Goal: Task Accomplishment & Management: Use online tool/utility

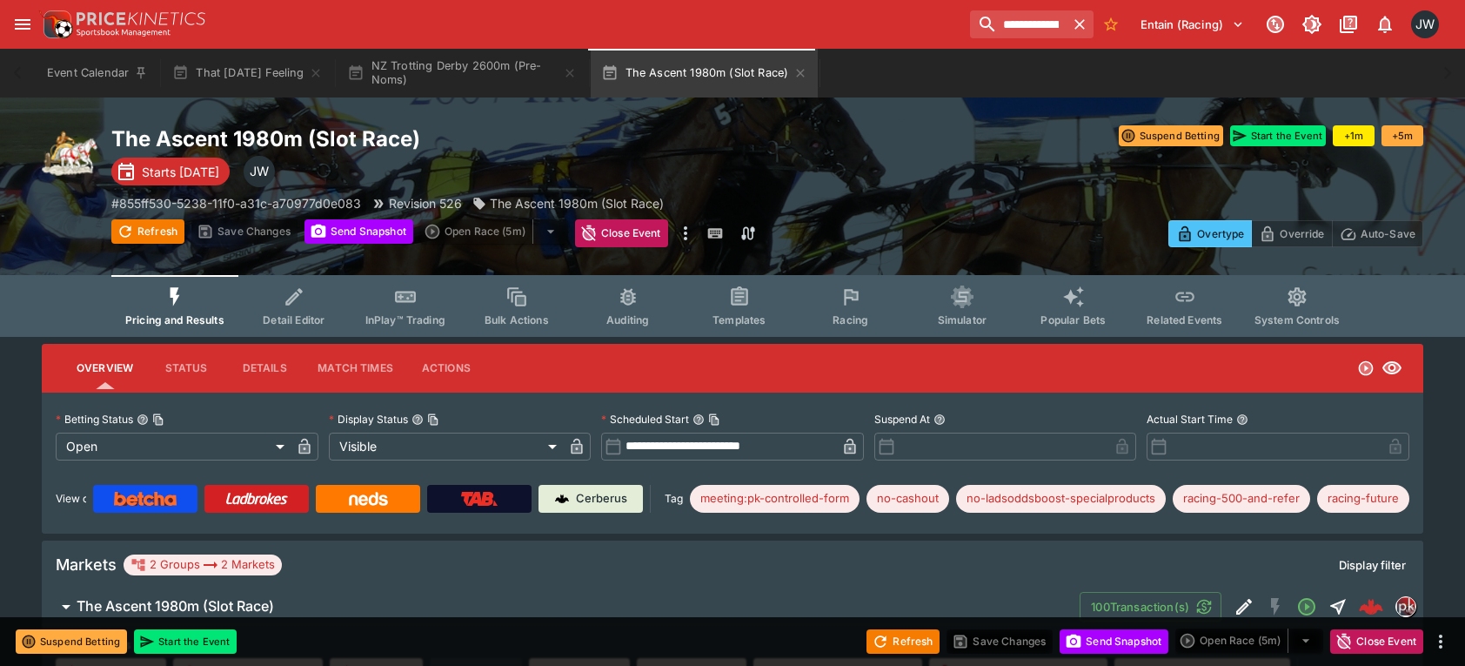
scroll to position [1044, 0]
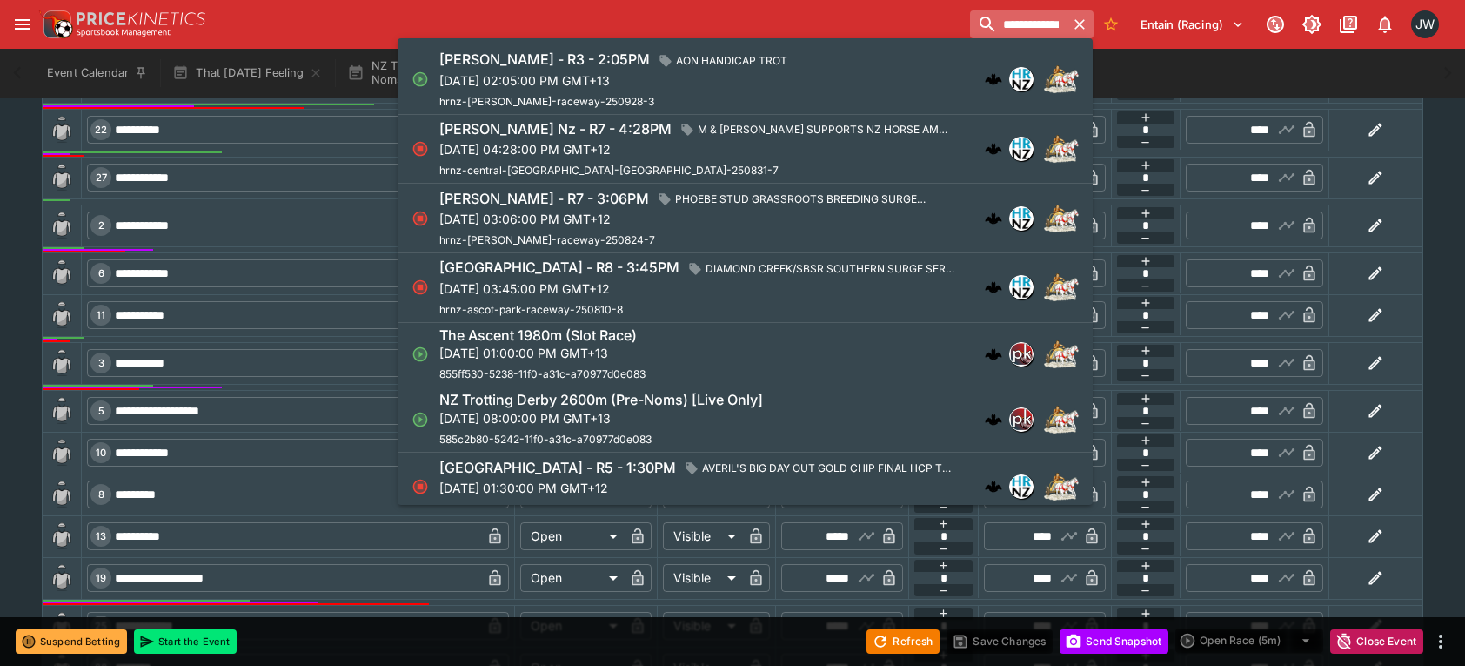
click at [1027, 23] on input "**********" at bounding box center [1018, 24] width 96 height 28
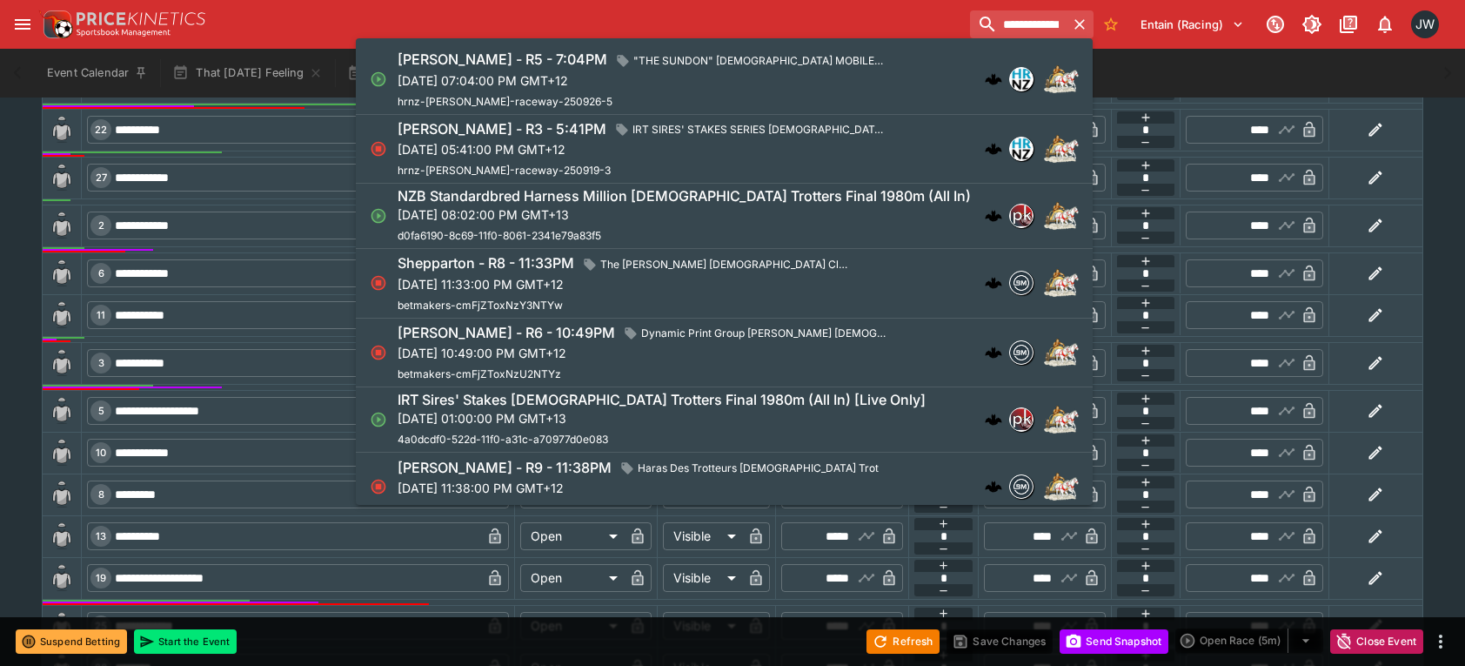
type input "**********"
click at [705, 213] on p "[DATE] 08:02:00 PM GMT+13" at bounding box center [684, 214] width 573 height 18
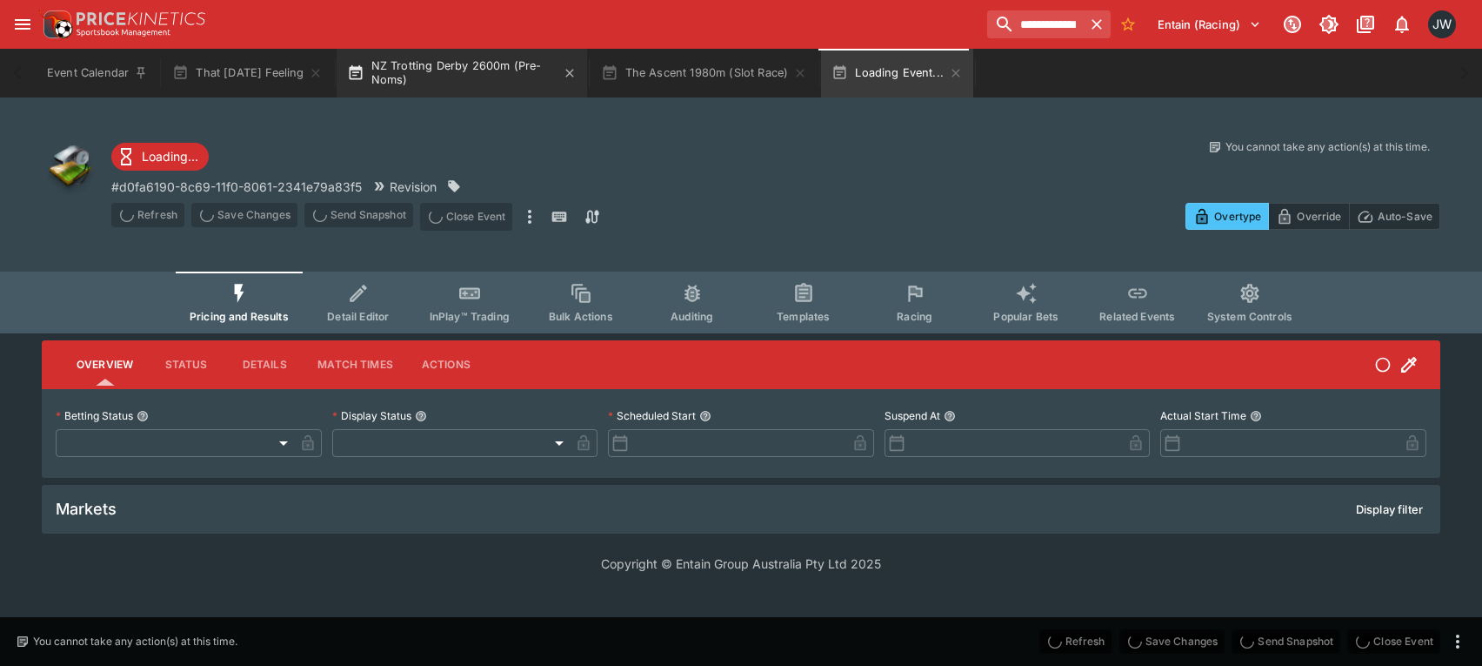
type input "**********"
type input "*******"
type input "**********"
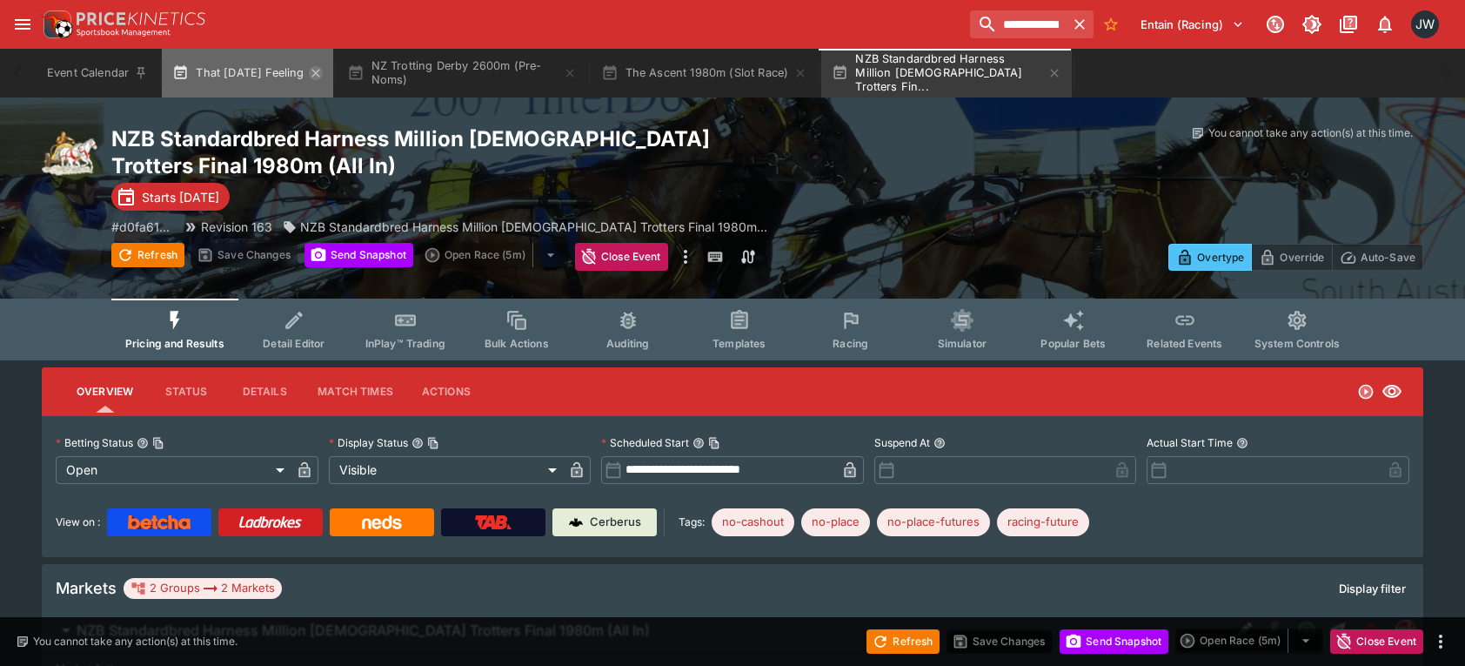
click at [309, 70] on icon "button" at bounding box center [316, 73] width 14 height 14
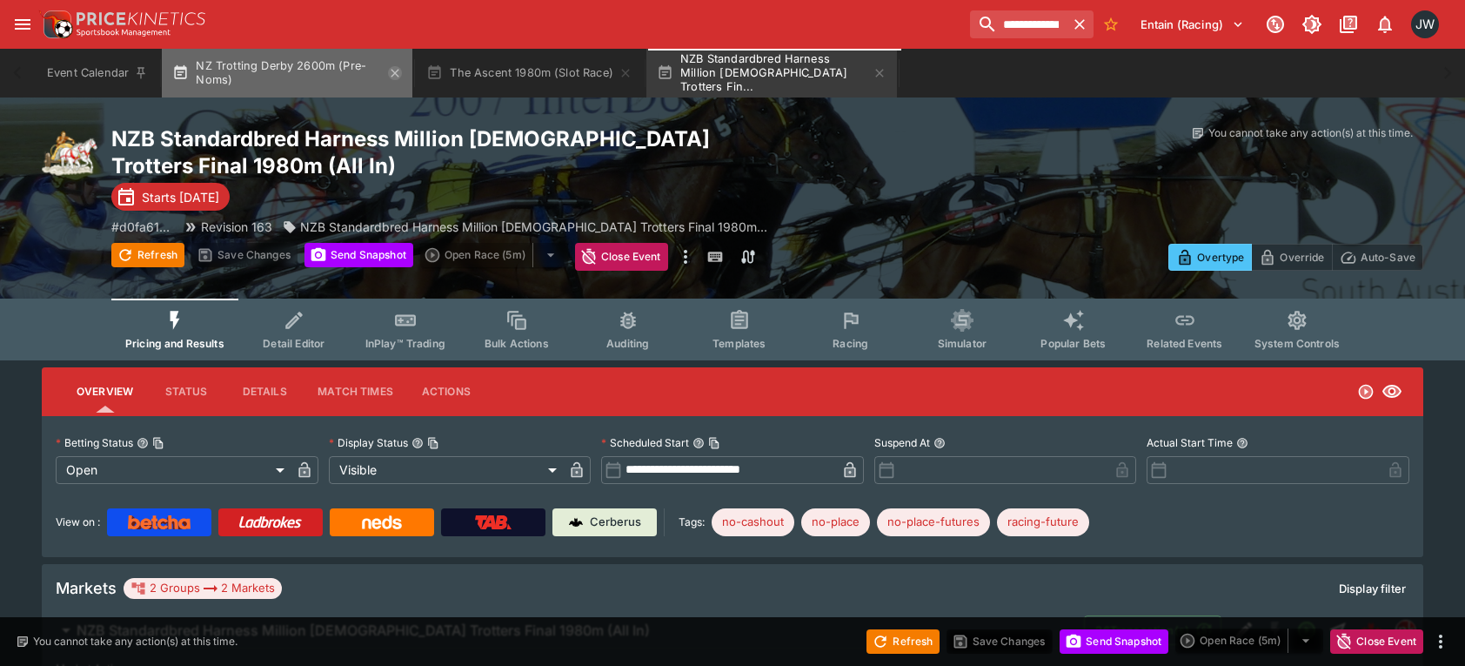
click at [398, 70] on icon "button" at bounding box center [395, 73] width 14 height 14
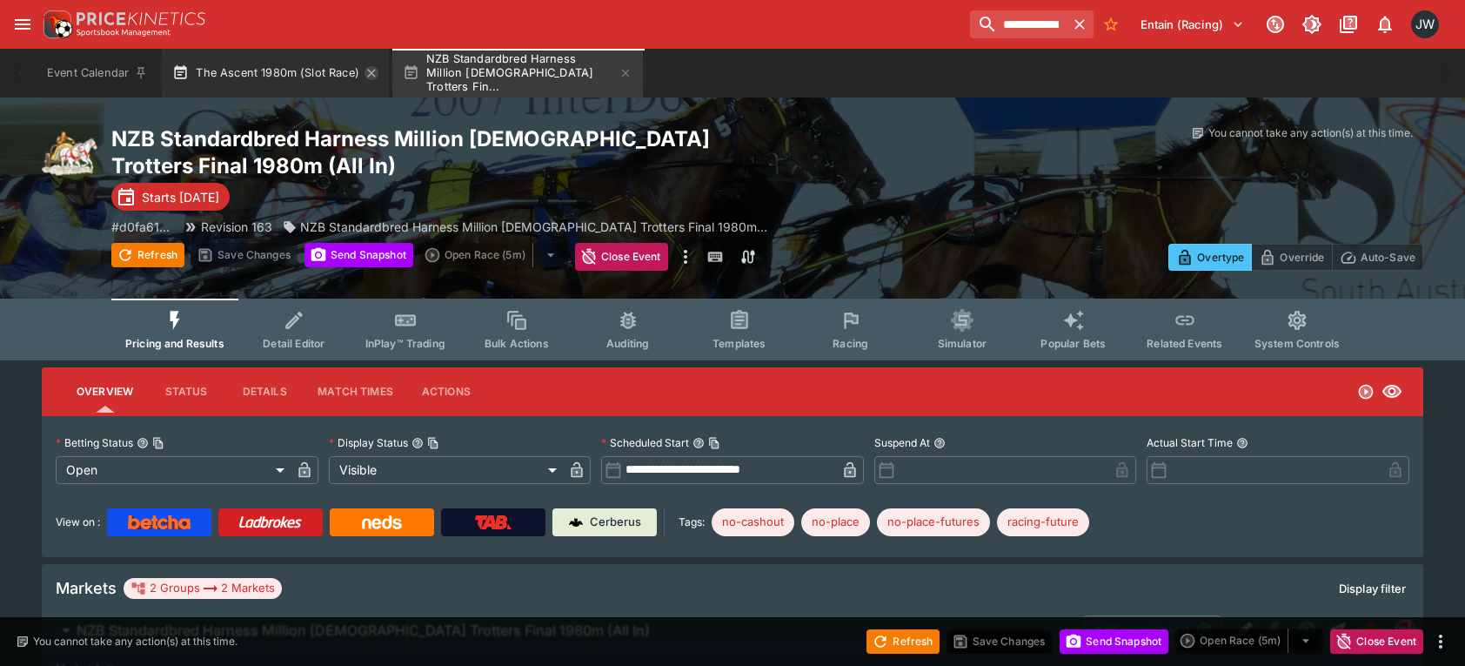
click at [367, 70] on icon "button" at bounding box center [372, 73] width 14 height 14
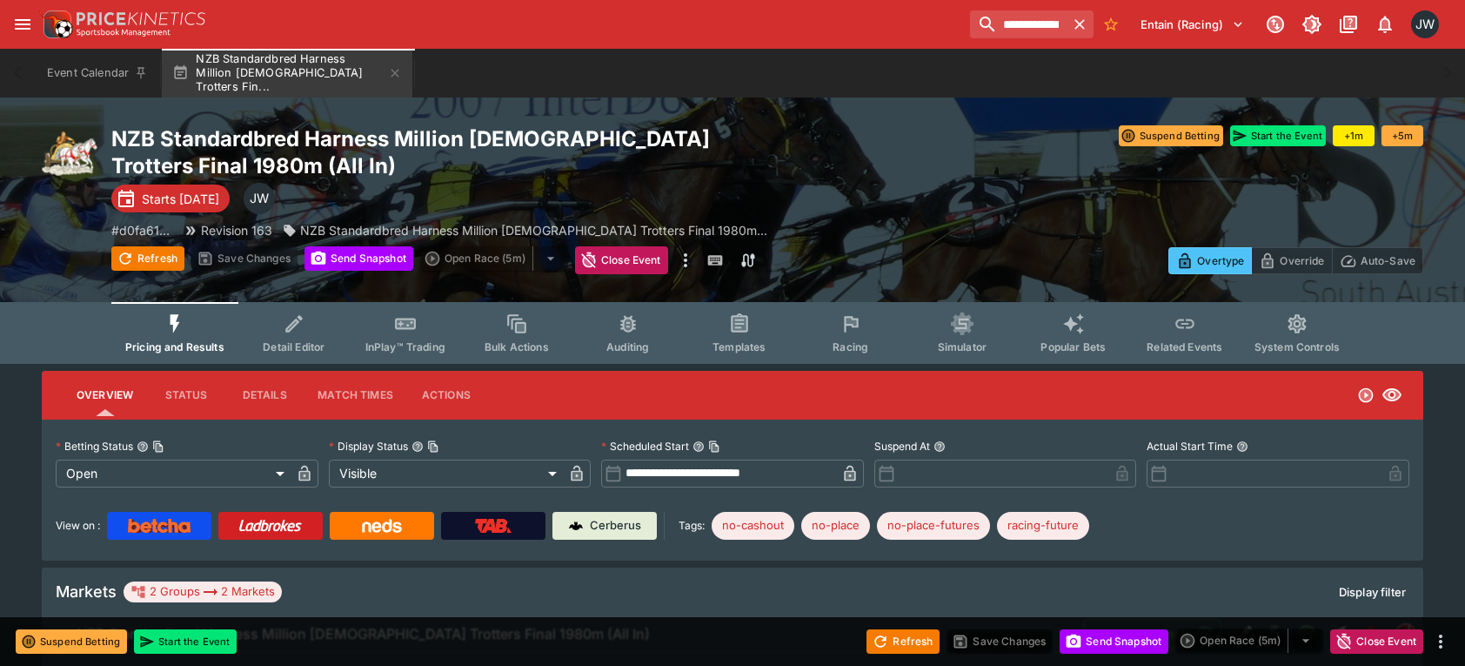
click at [967, 164] on div "Suspend Betting Start the Event +1m +5m Suspend Betting Start the Event" at bounding box center [1095, 150] width 656 height 50
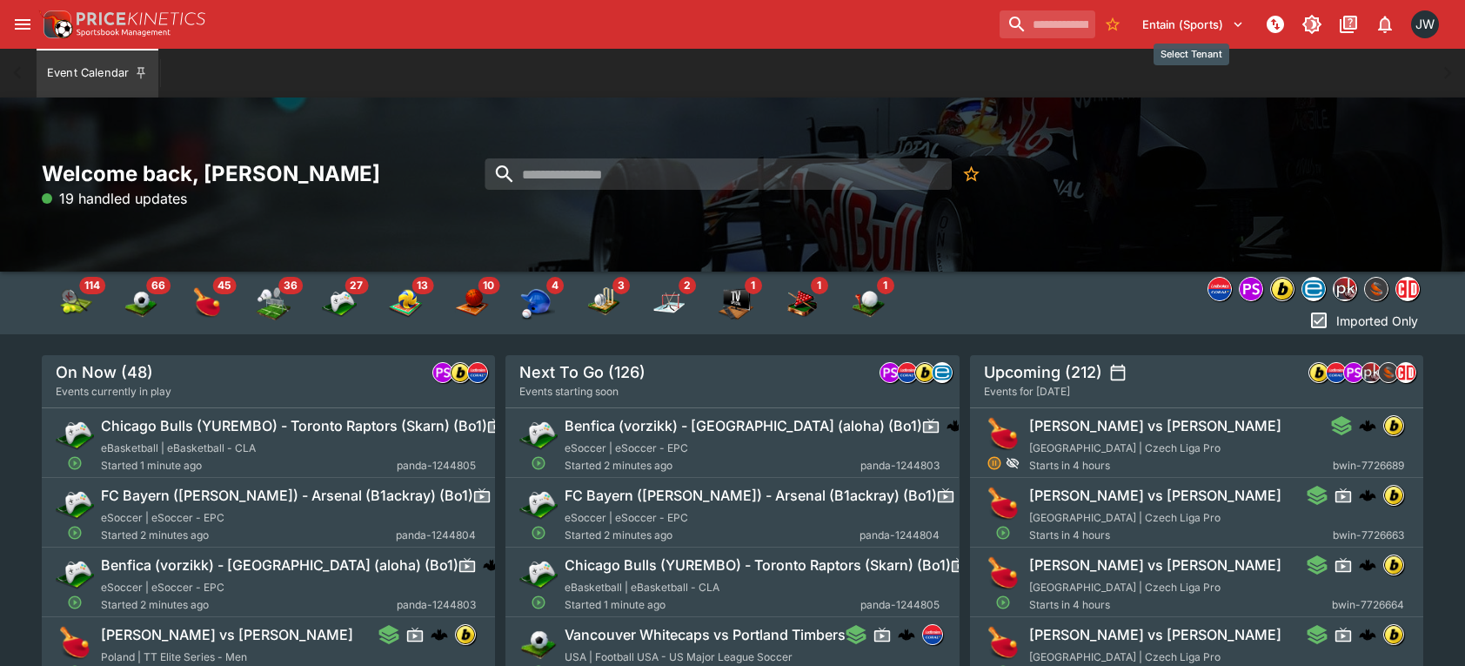
click at [1178, 39] on div "Select Tenant" at bounding box center [1191, 52] width 79 height 29
click at [1190, 23] on button "Entain (Sports)" at bounding box center [1193, 24] width 123 height 28
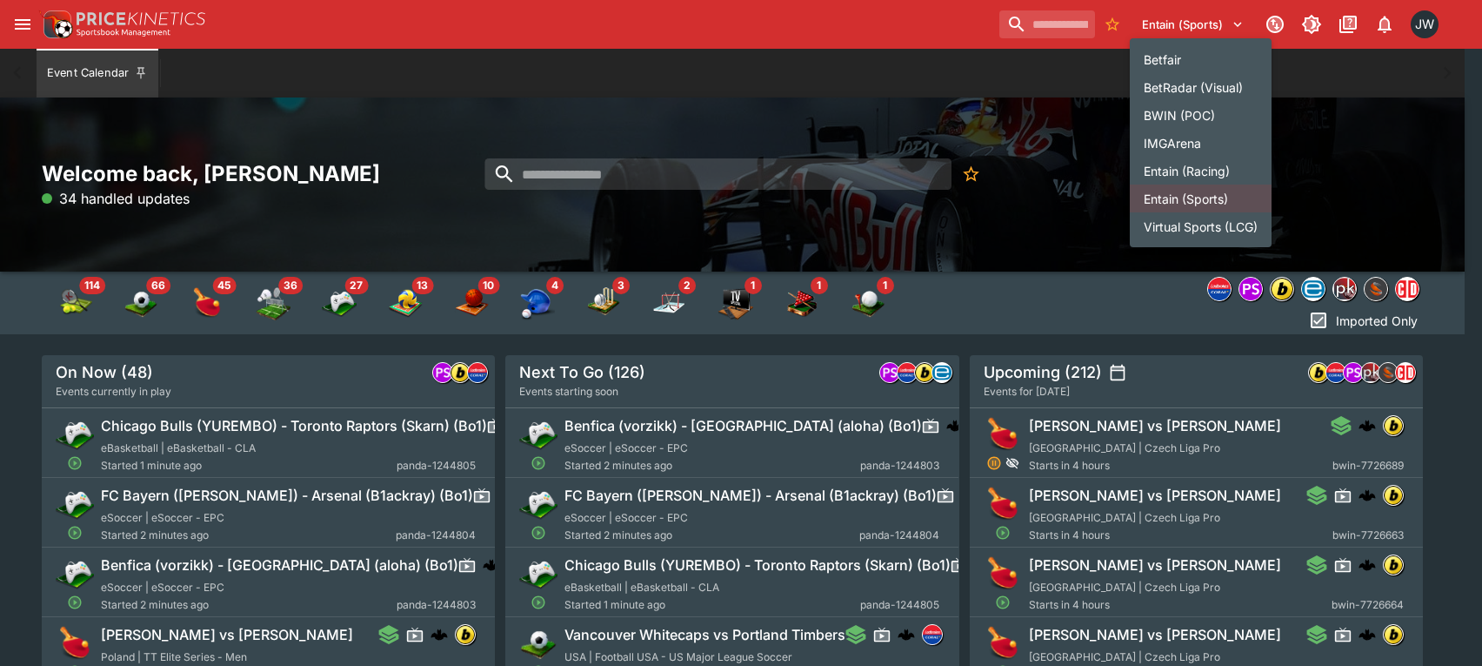
click at [1183, 164] on li "Entain (Racing)" at bounding box center [1201, 171] width 142 height 28
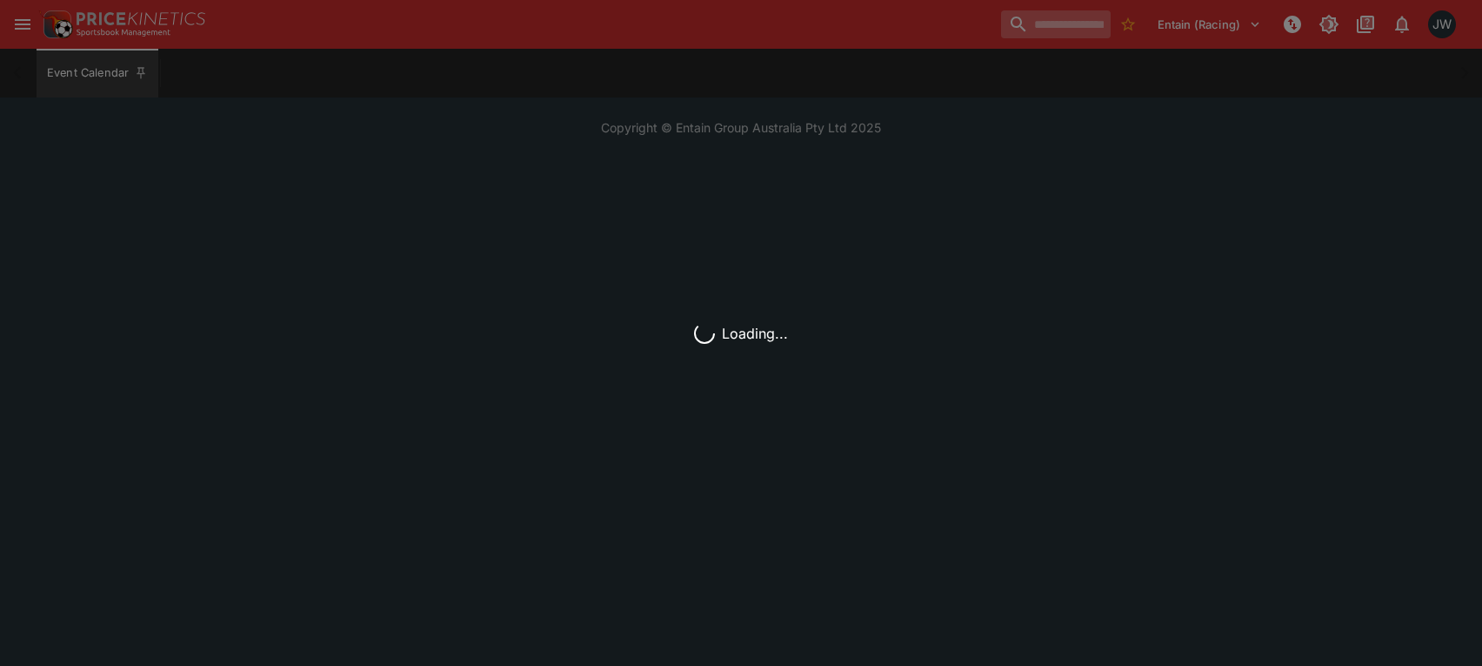
click at [1021, 26] on input "search" at bounding box center [1056, 24] width 110 height 28
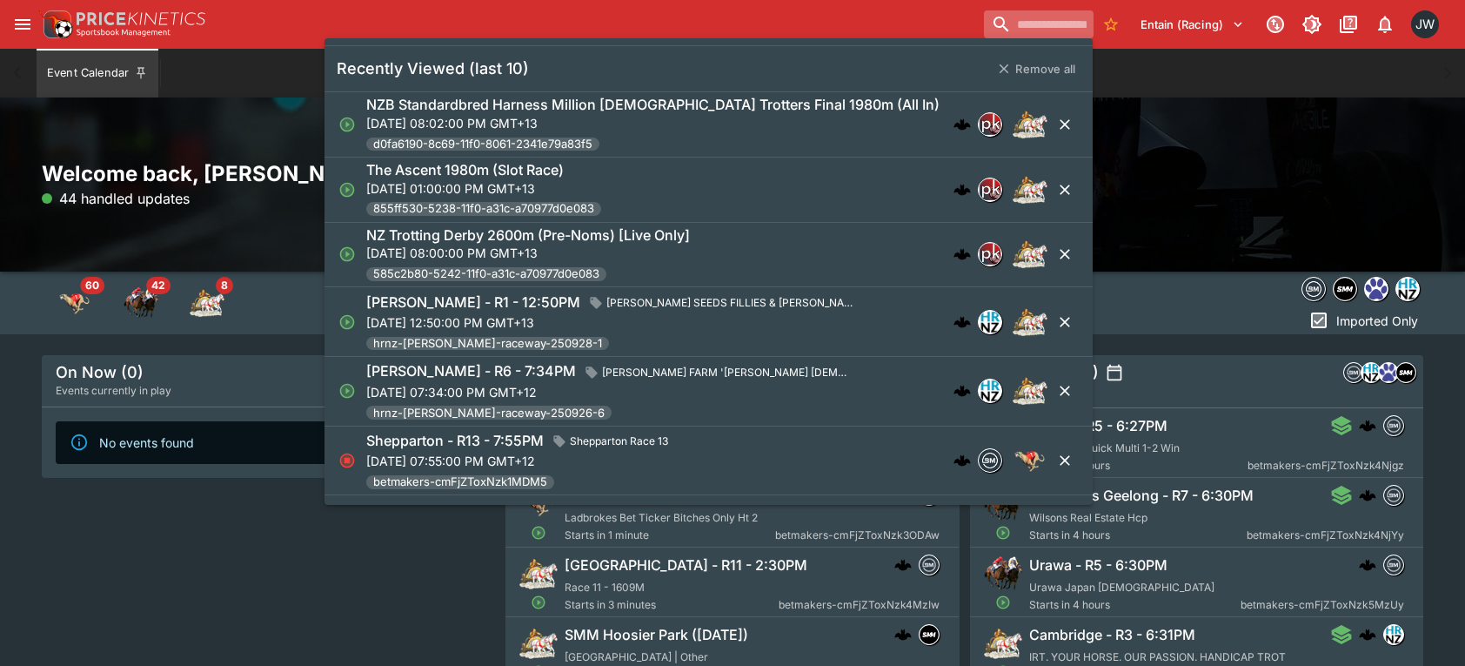
type input "*"
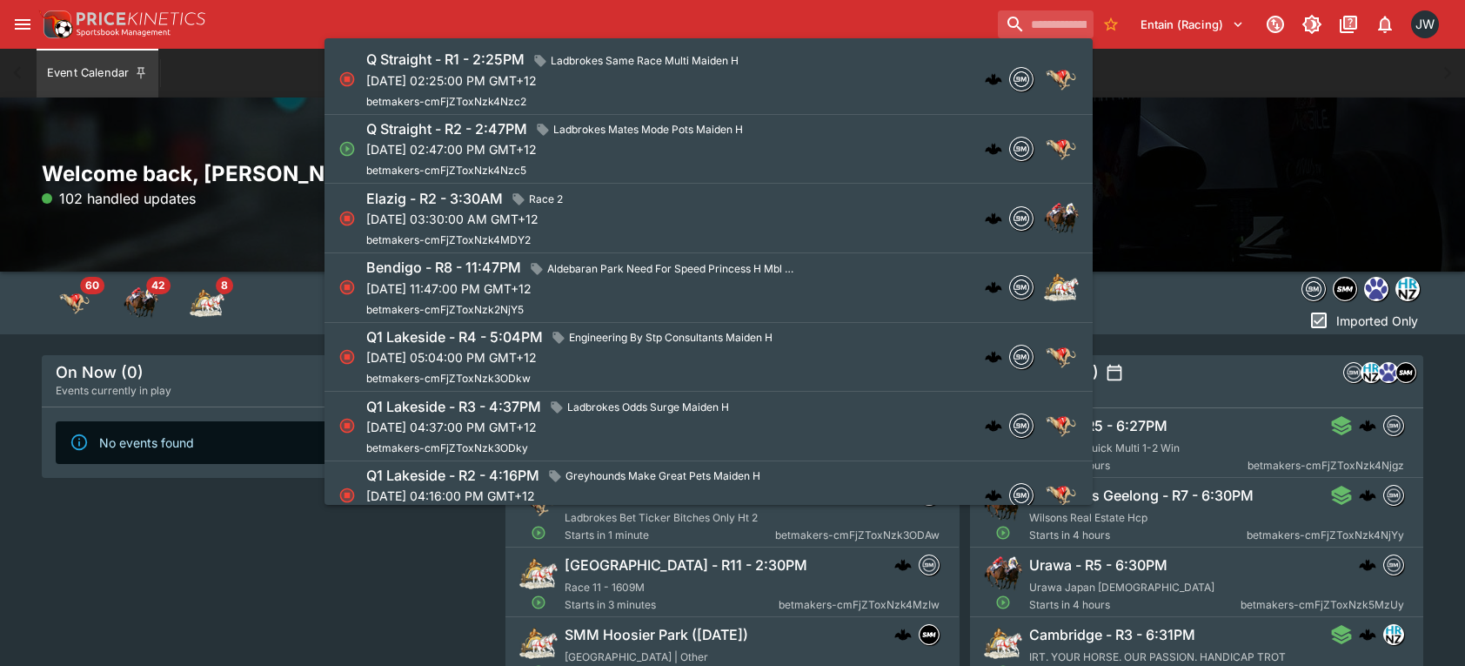
click at [919, 126] on div "Q Straight - R2 - 2:47PM Ladbrokes Mates Mode Pots Maiden H Thu, Sep 25, 2025, …" at bounding box center [699, 149] width 667 height 62
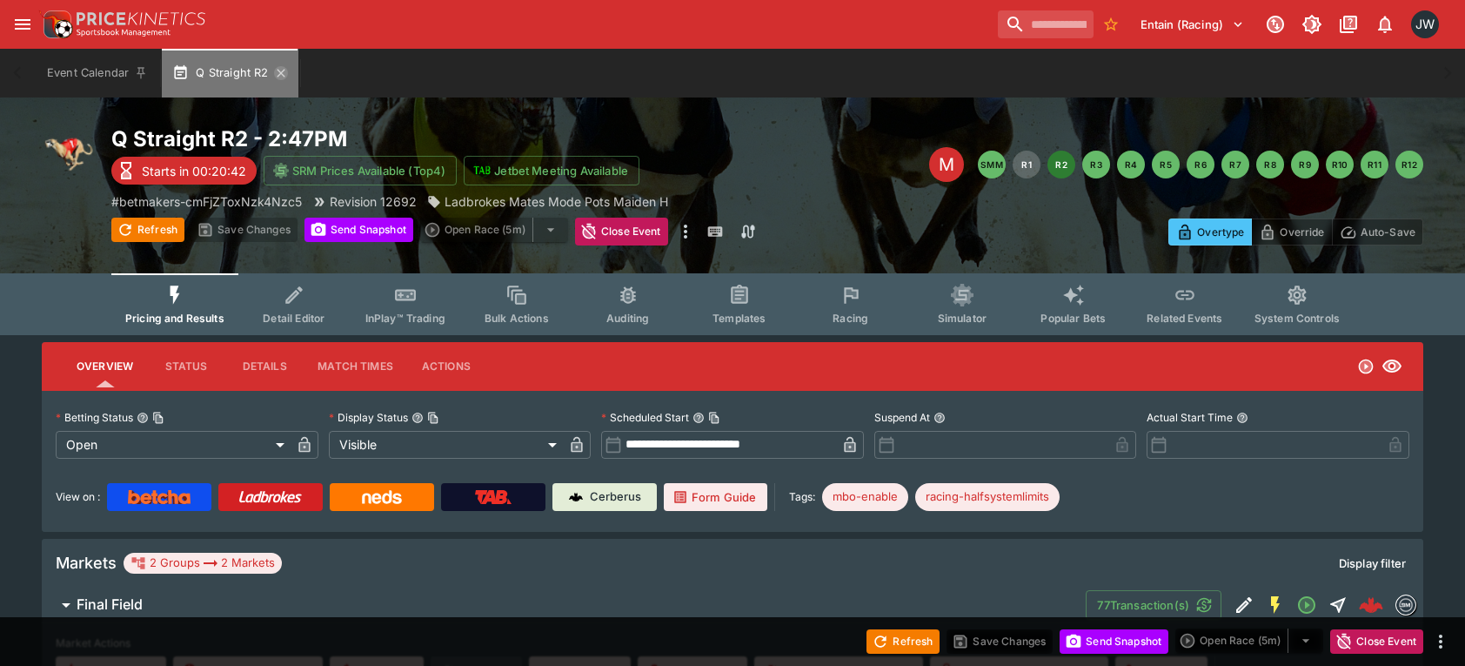
click at [277, 75] on icon "button" at bounding box center [281, 73] width 8 height 8
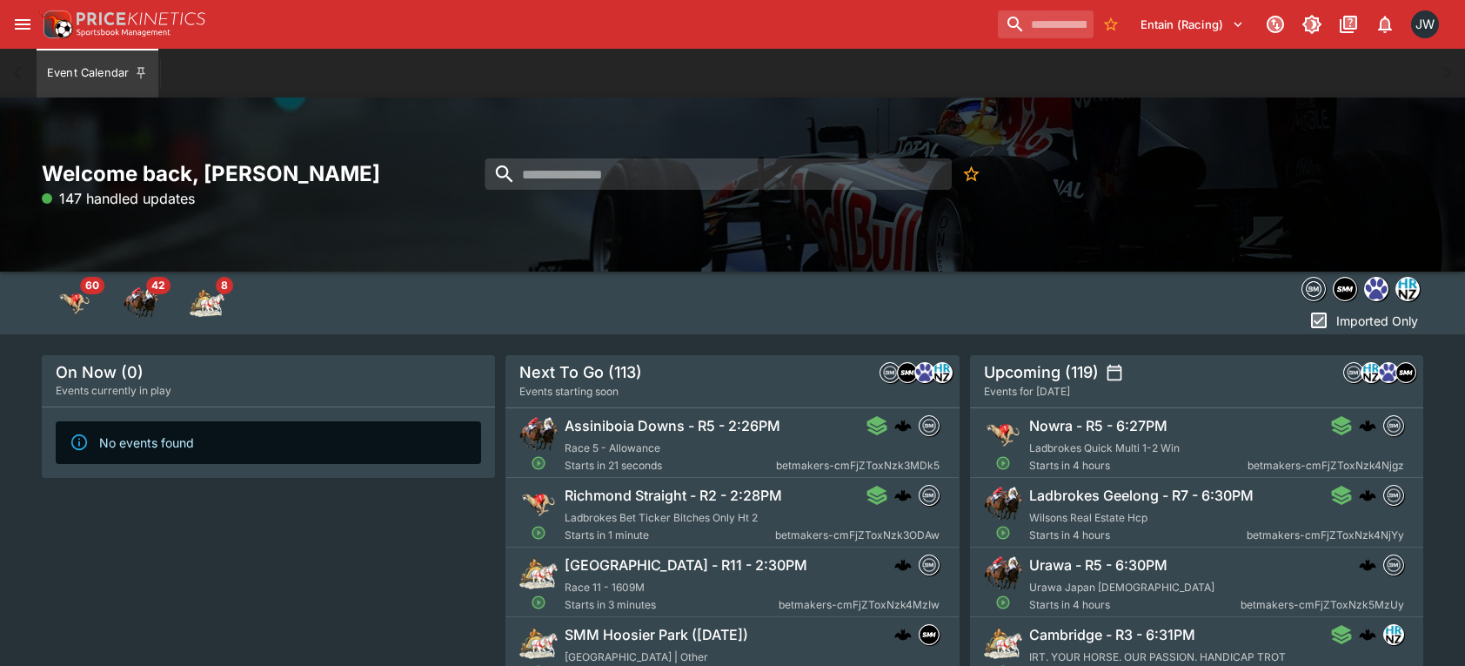
click at [1103, 14] on button "No Bookmarks" at bounding box center [1111, 24] width 28 height 28
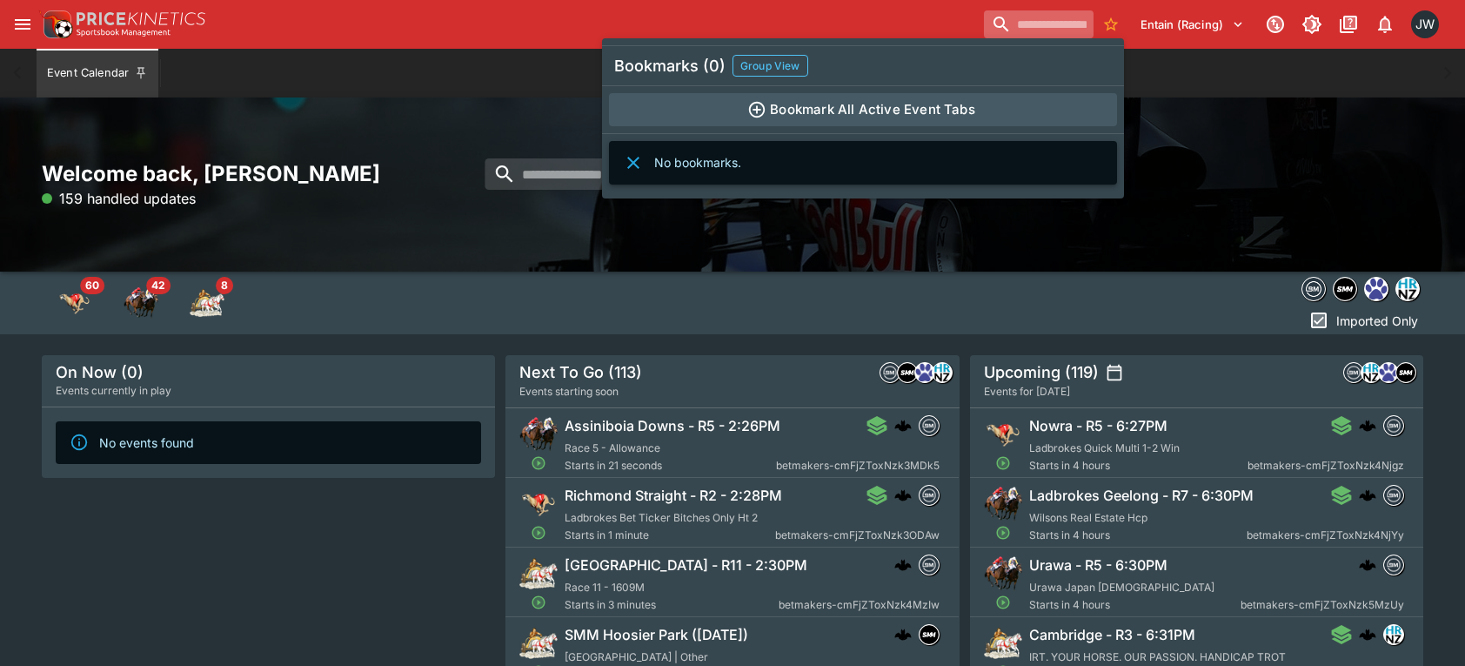
click at [1065, 14] on input "search" at bounding box center [1039, 24] width 110 height 28
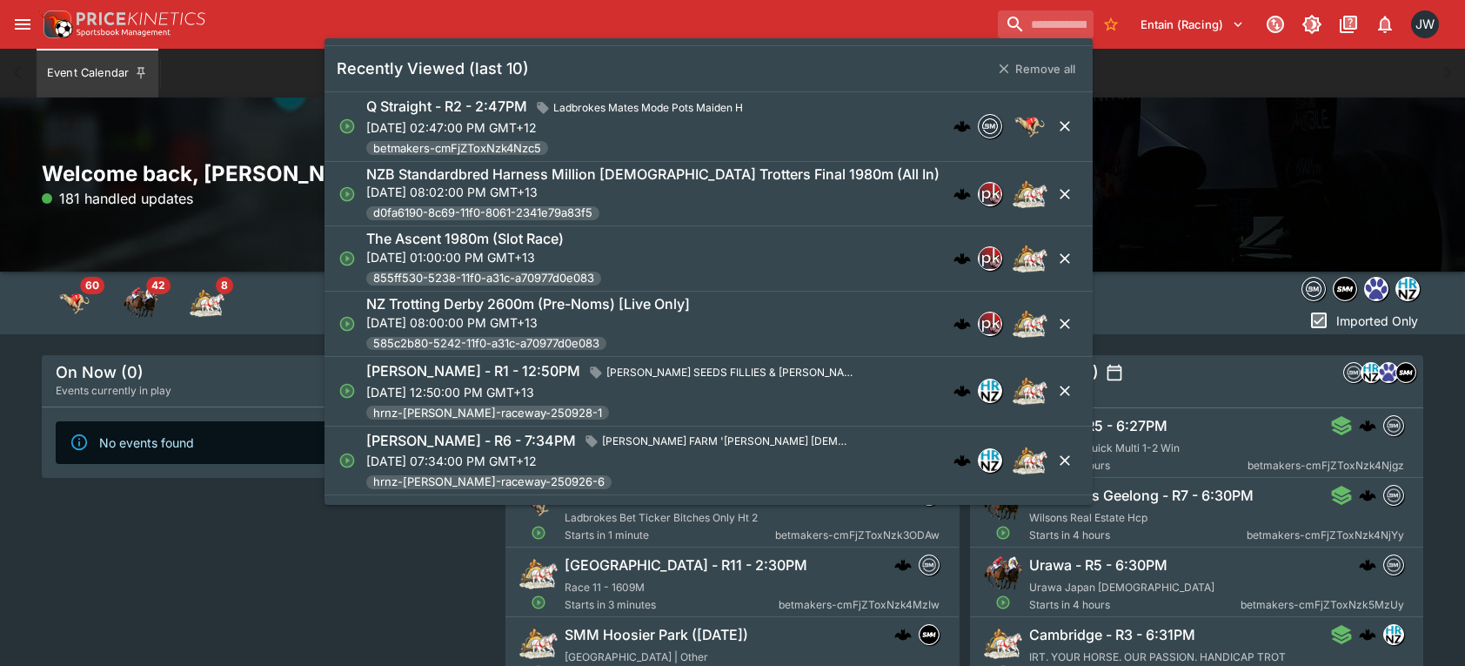
click at [823, 190] on p "[DATE] 08:02:00 PM GMT+13" at bounding box center [652, 192] width 573 height 18
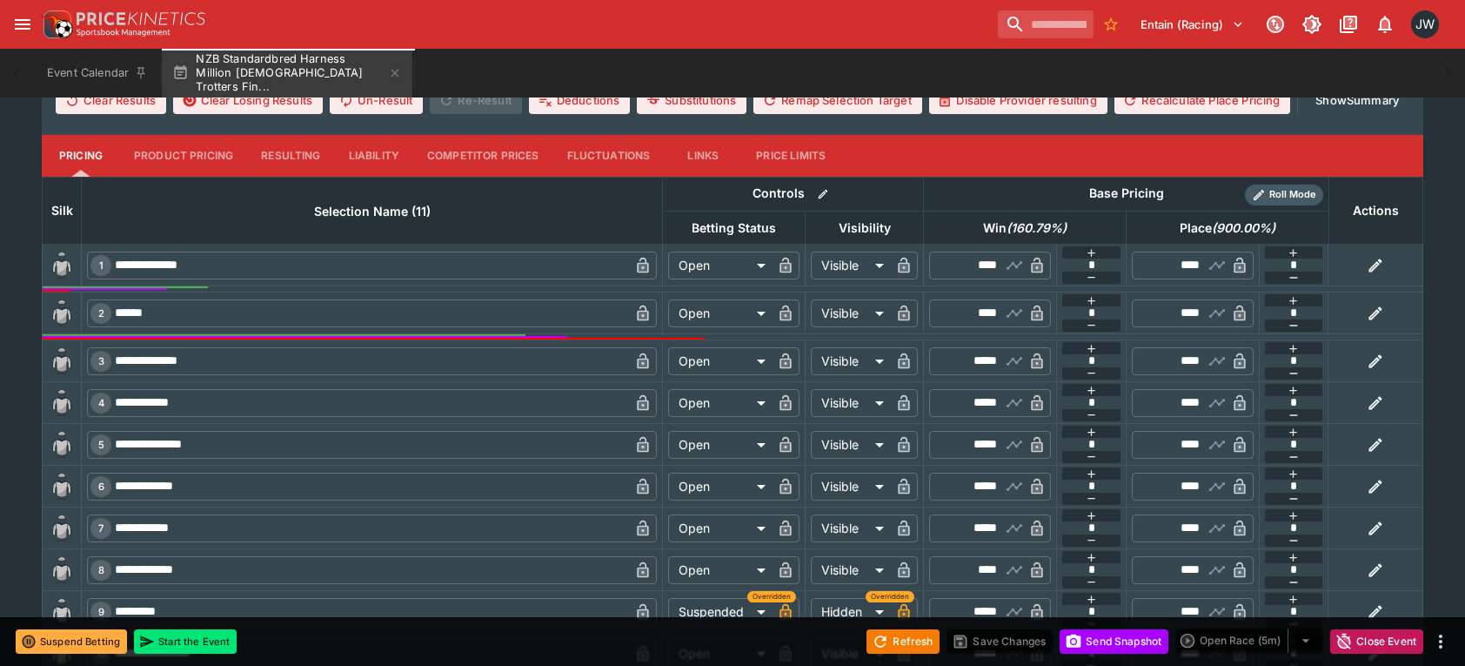
scroll to position [557, 0]
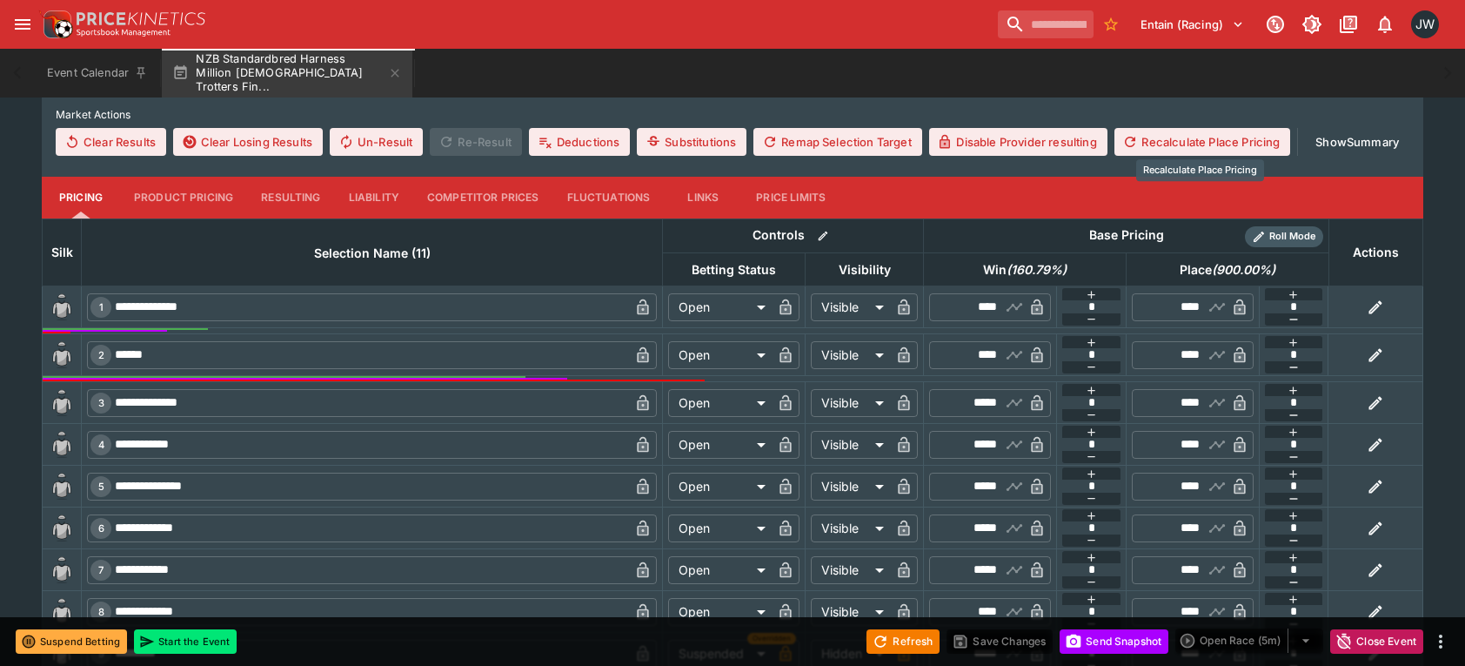
click at [1222, 130] on button "Recalculate Place Pricing" at bounding box center [1202, 142] width 177 height 28
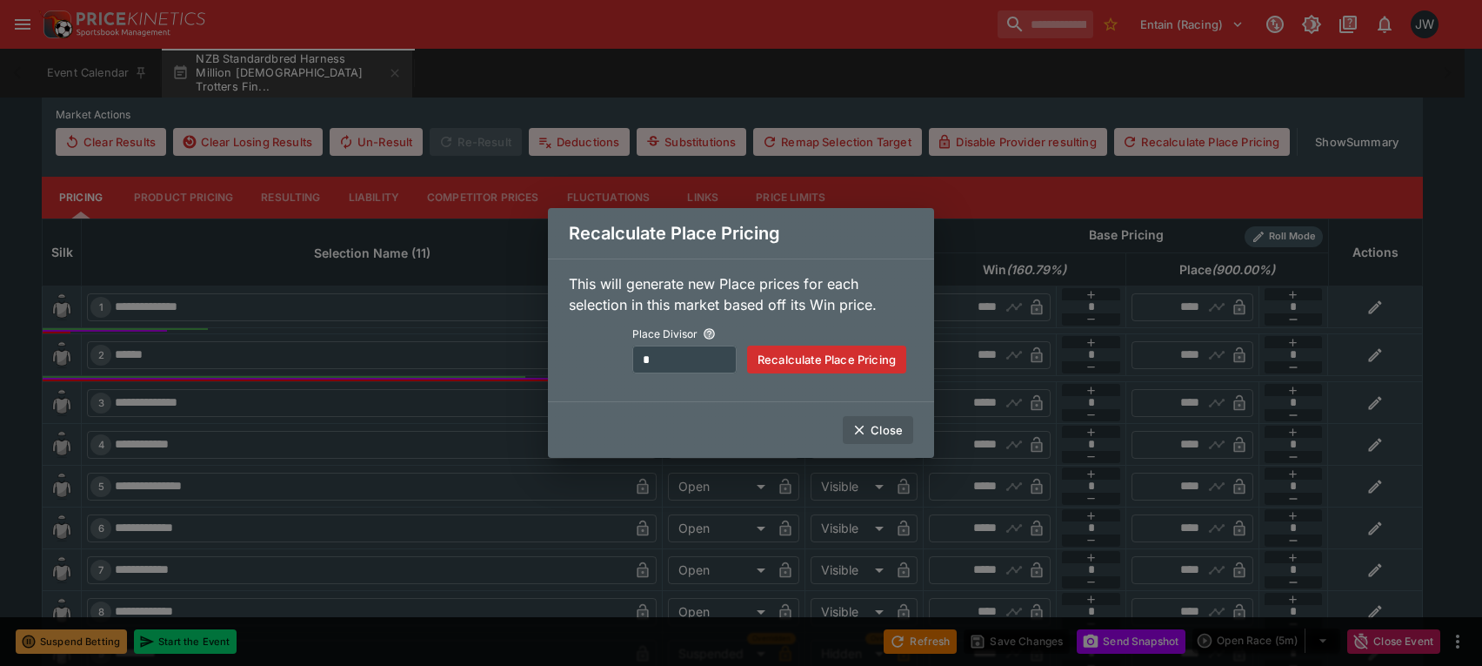
click at [879, 432] on button "Close" at bounding box center [878, 430] width 70 height 28
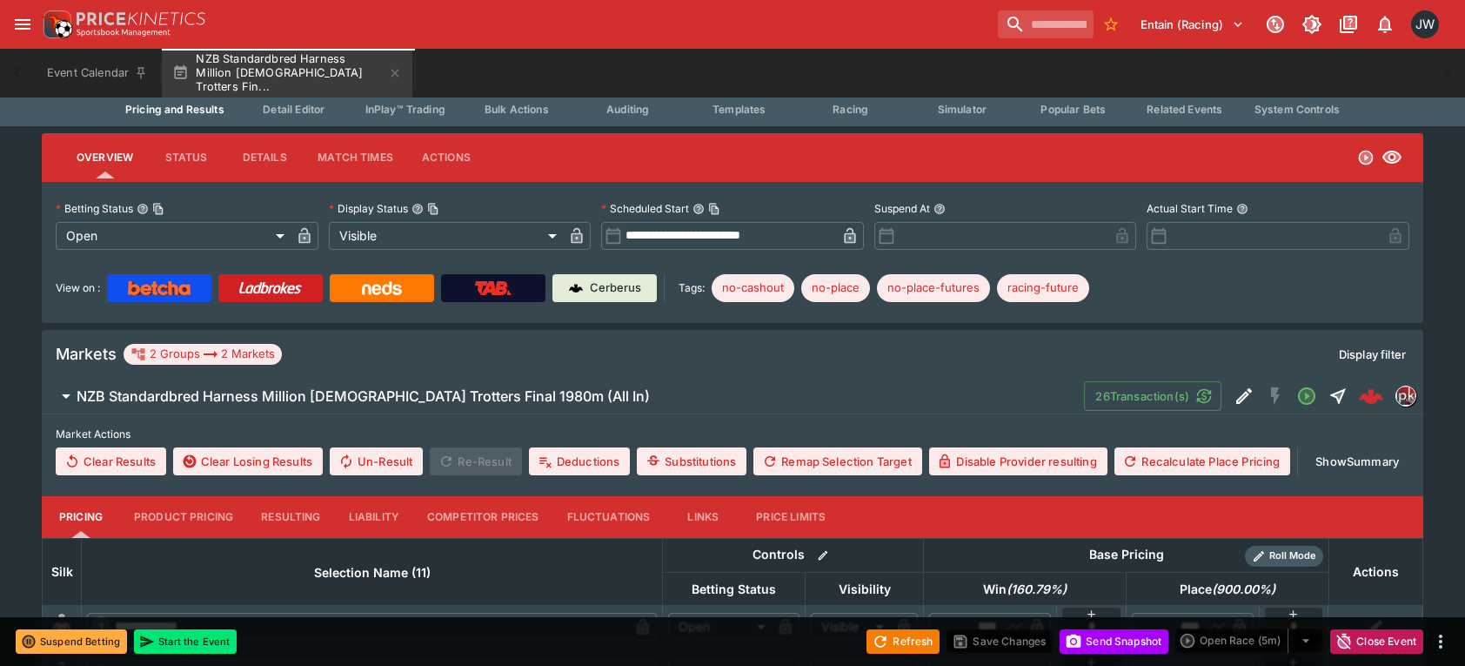
scroll to position [209, 0]
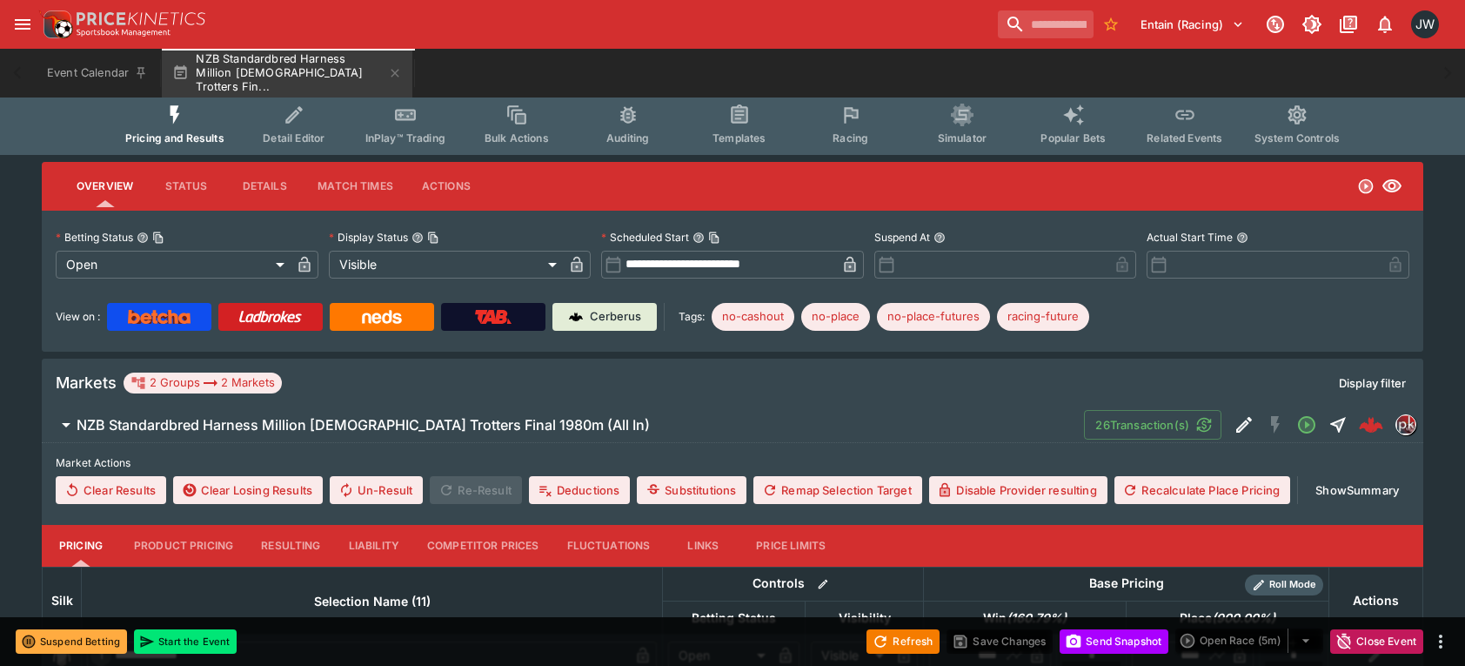
click at [311, 134] on span "Detail Editor" at bounding box center [294, 137] width 62 height 13
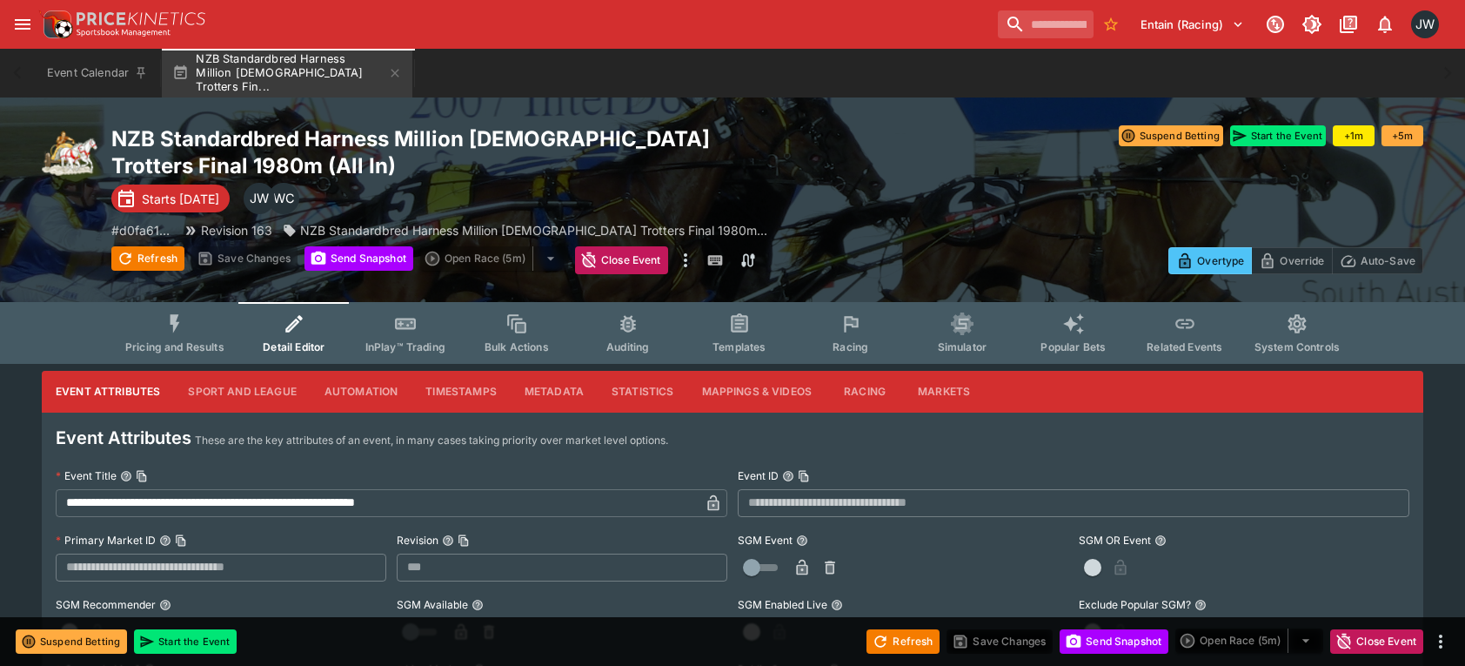
click at [196, 327] on button "Pricing and Results" at bounding box center [174, 333] width 127 height 62
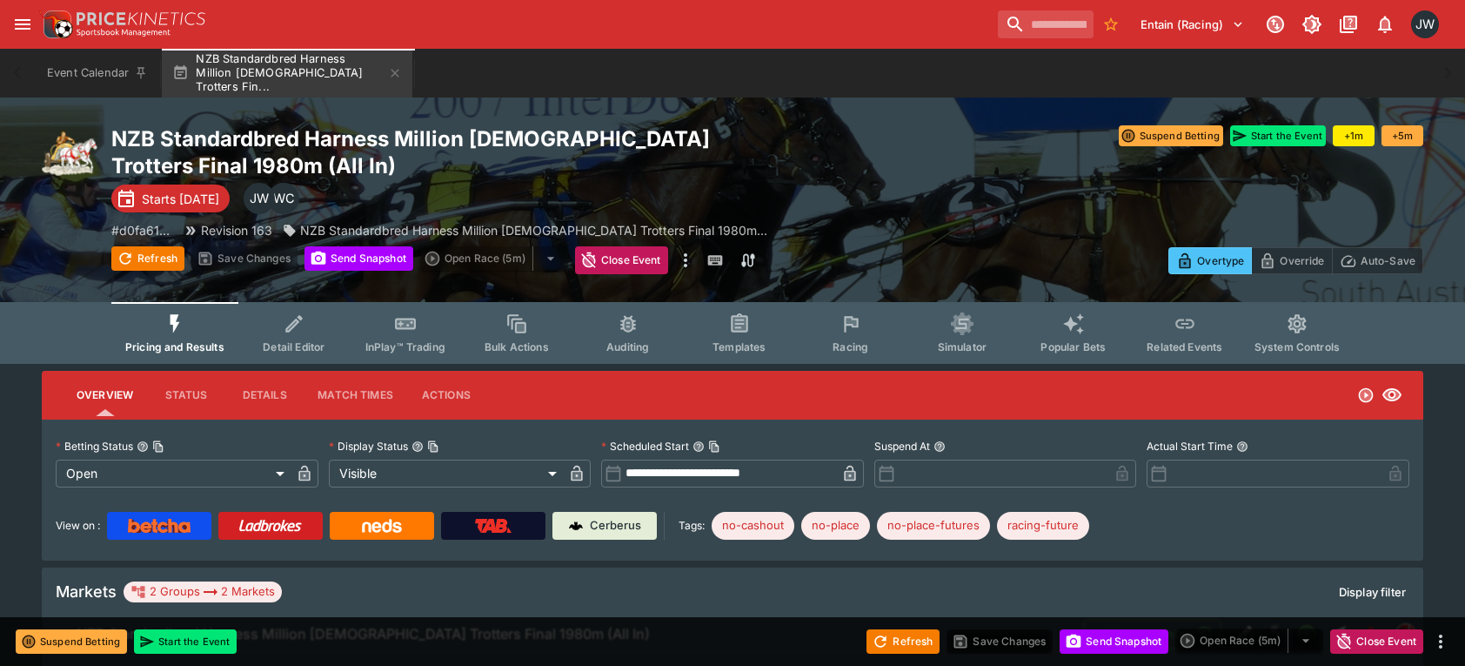
click at [937, 202] on div at bounding box center [1095, 196] width 656 height 29
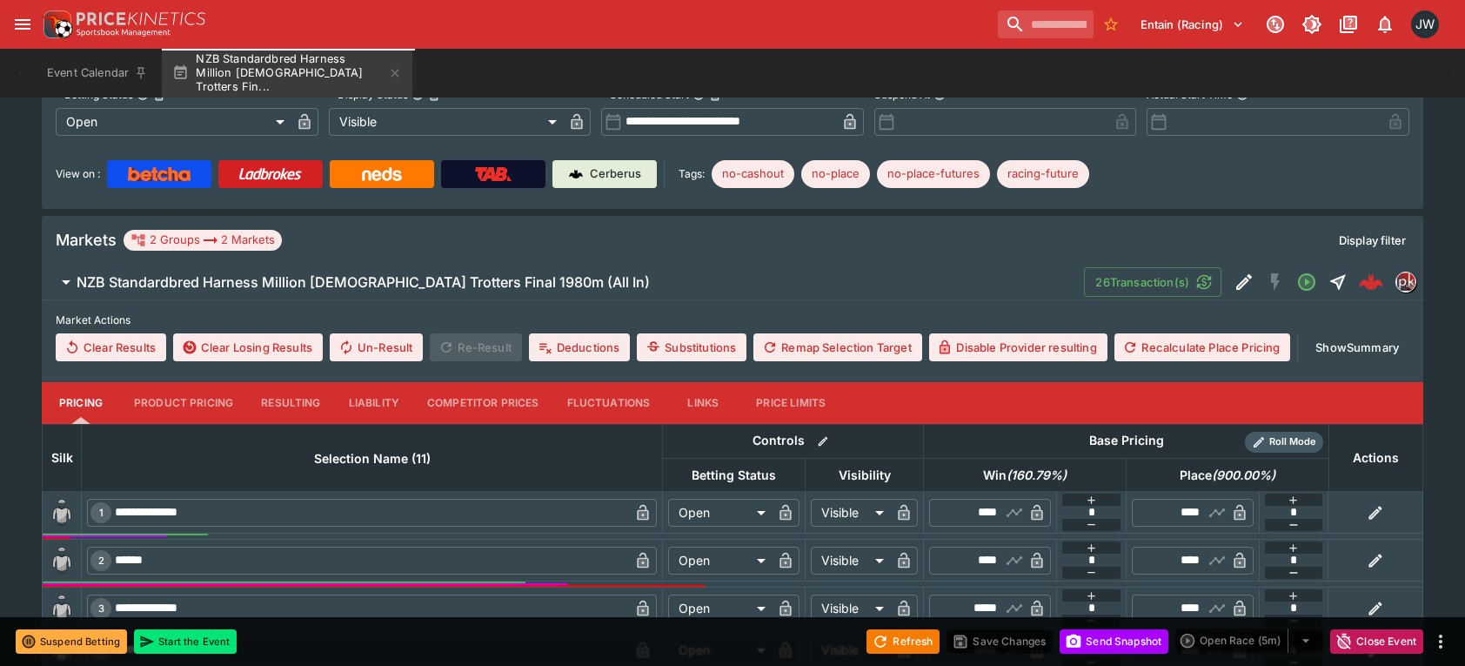
scroll to position [696, 0]
